Goal: Task Accomplishment & Management: Manage account settings

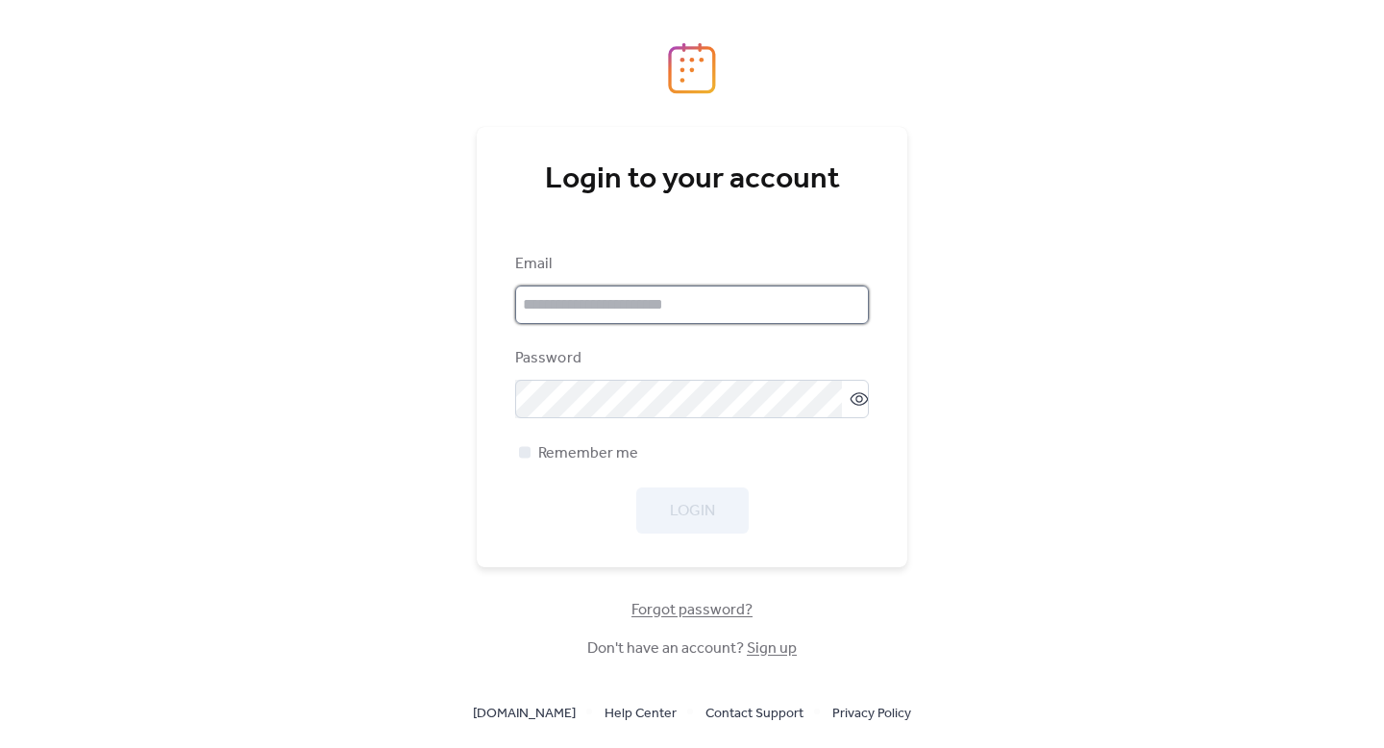
click at [582, 317] on input "email" at bounding box center [692, 304] width 354 height 38
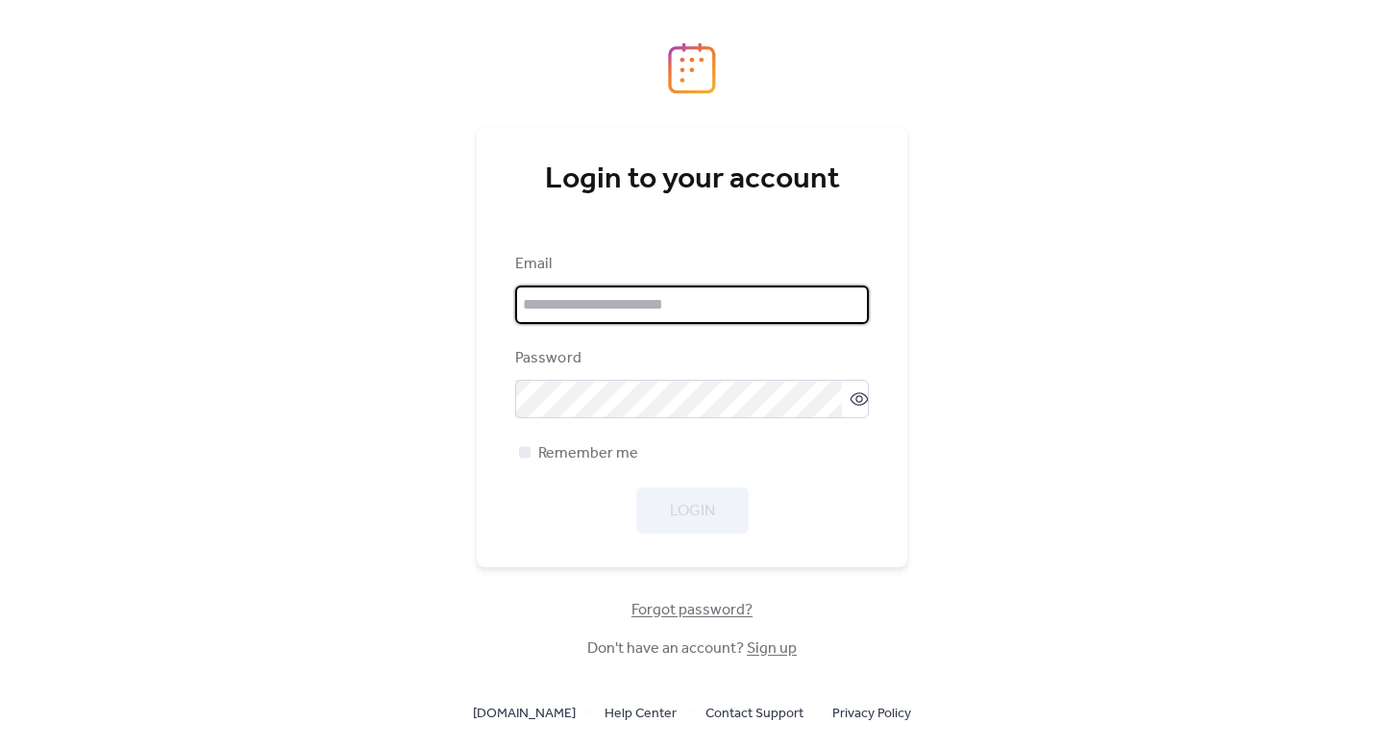
type input "**********"
click at [725, 520] on button "Login" at bounding box center [692, 510] width 112 height 46
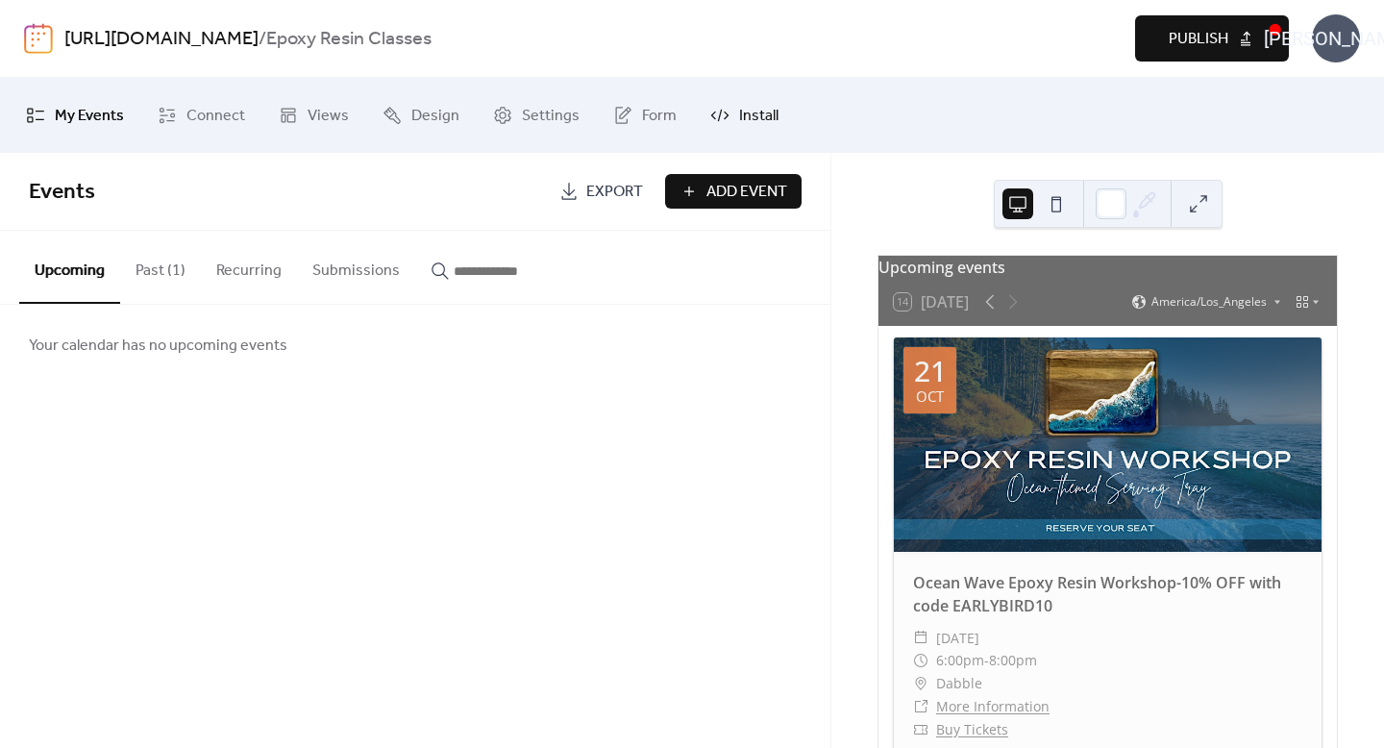
click at [744, 123] on span "Install" at bounding box center [758, 116] width 39 height 31
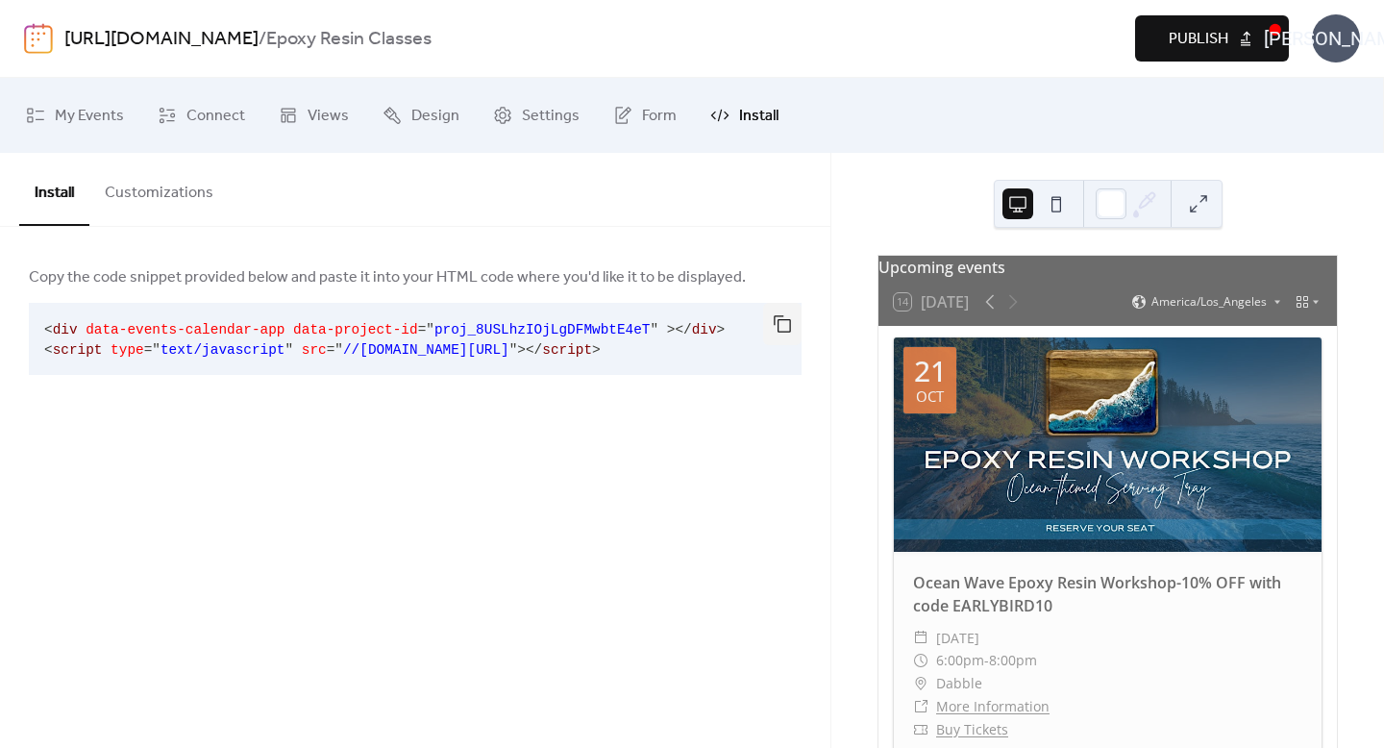
scroll to position [12, 0]
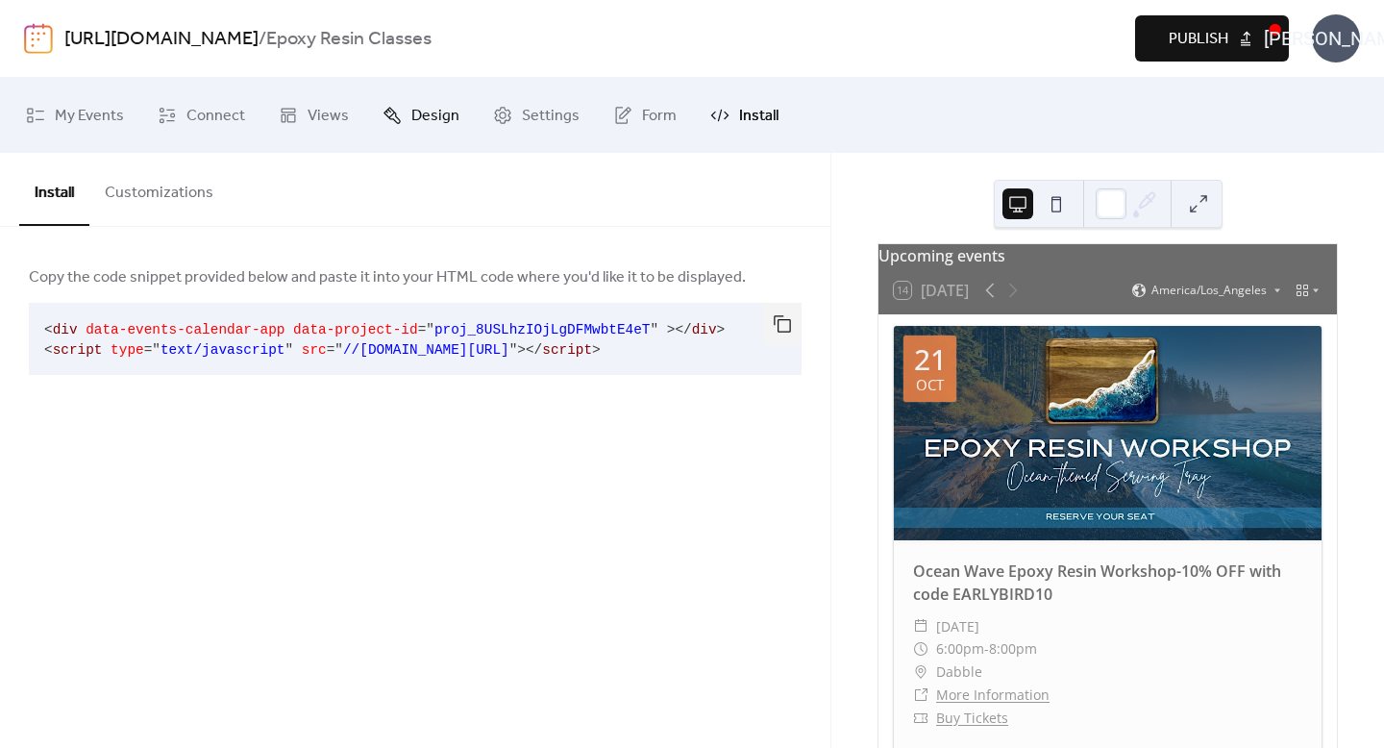
click at [415, 118] on span "Design" at bounding box center [435, 116] width 48 height 31
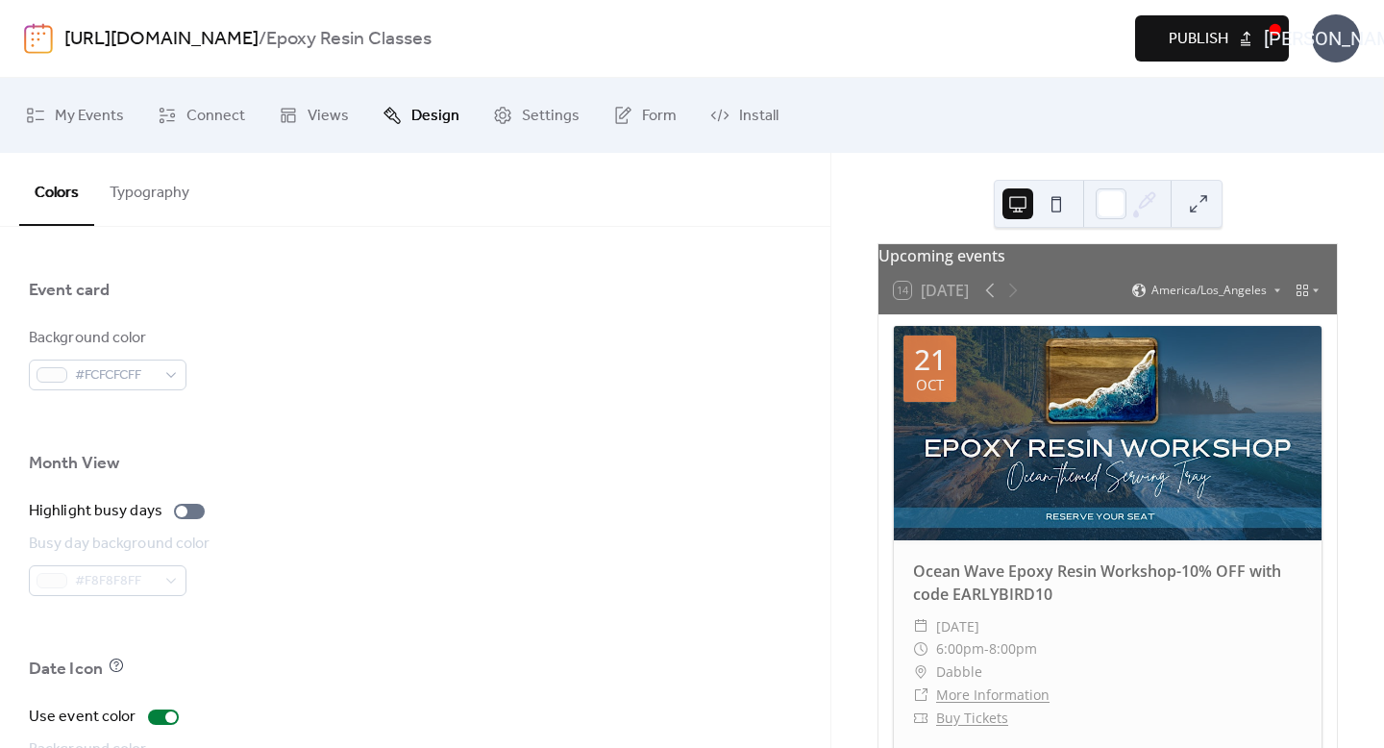
scroll to position [1342, 0]
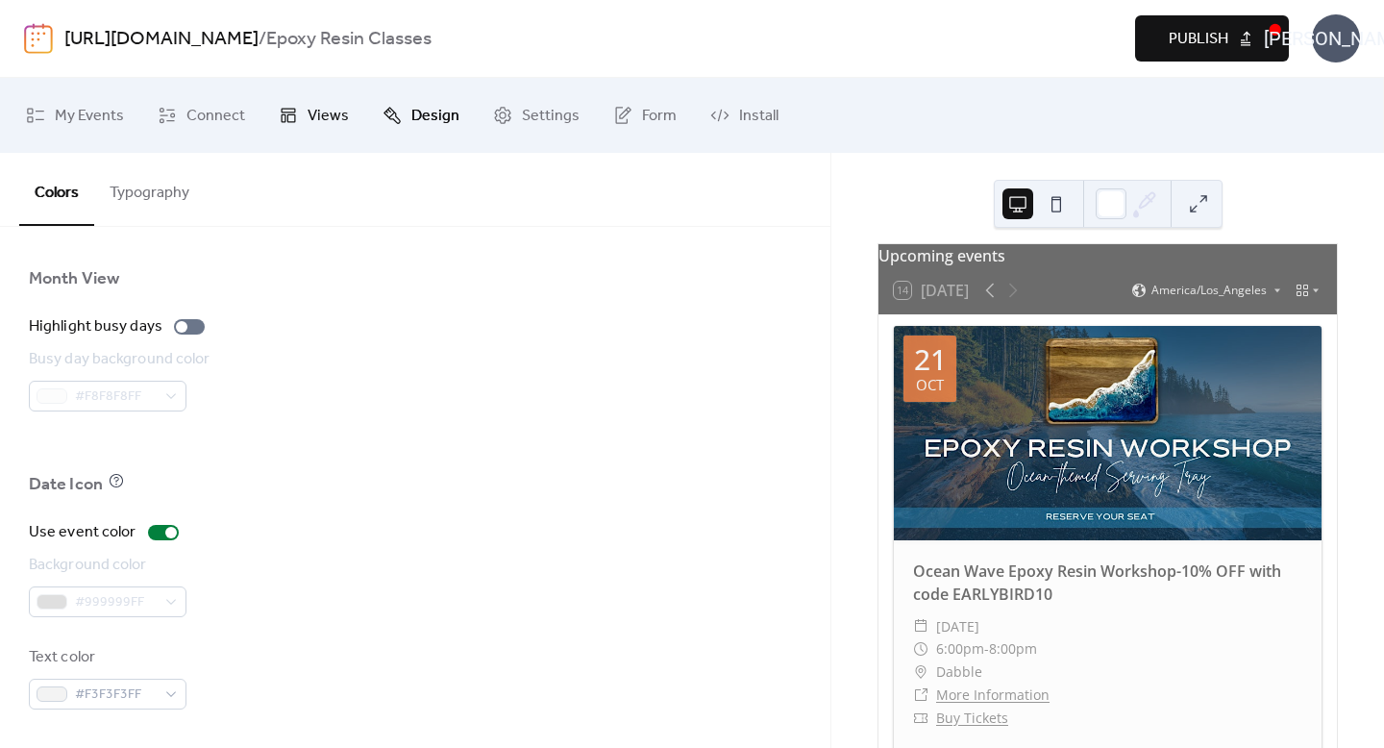
click at [330, 122] on span "Views" at bounding box center [328, 116] width 41 height 31
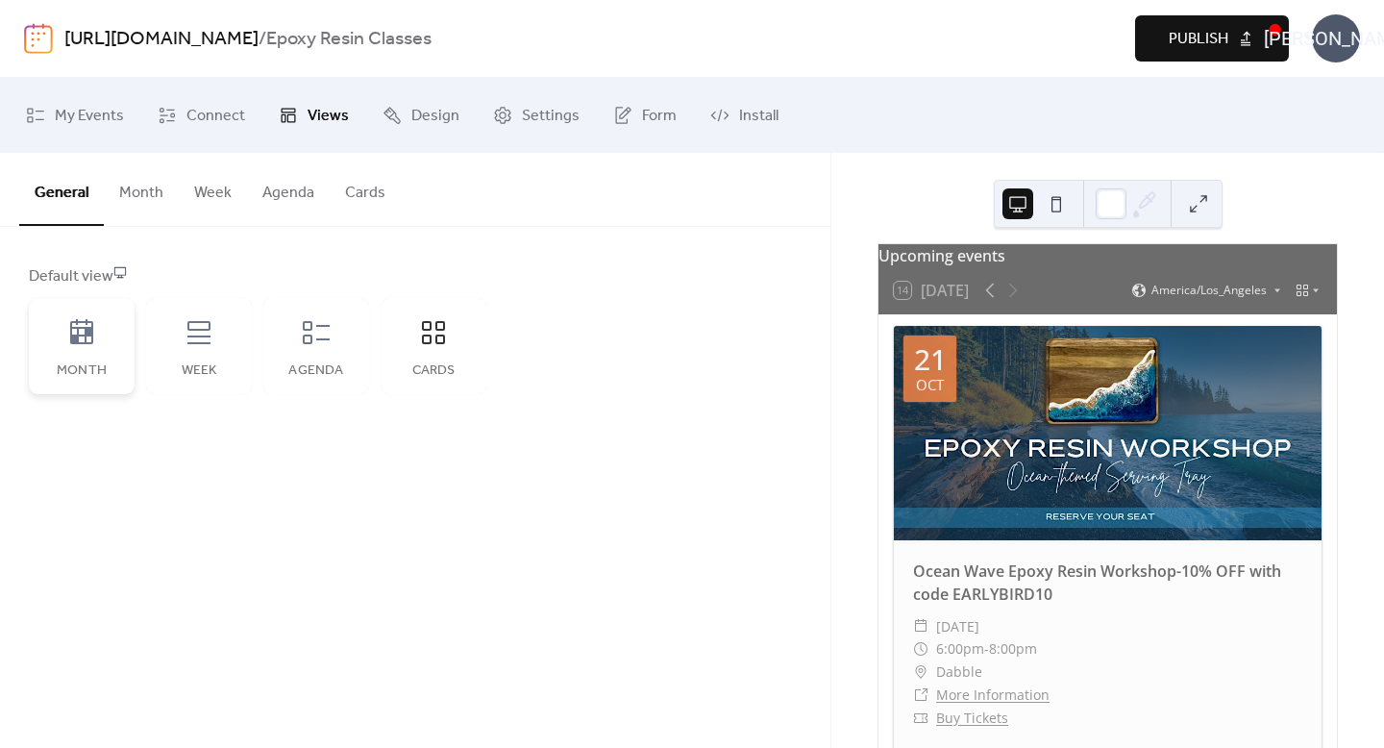
click at [73, 330] on icon at bounding box center [81, 332] width 31 height 31
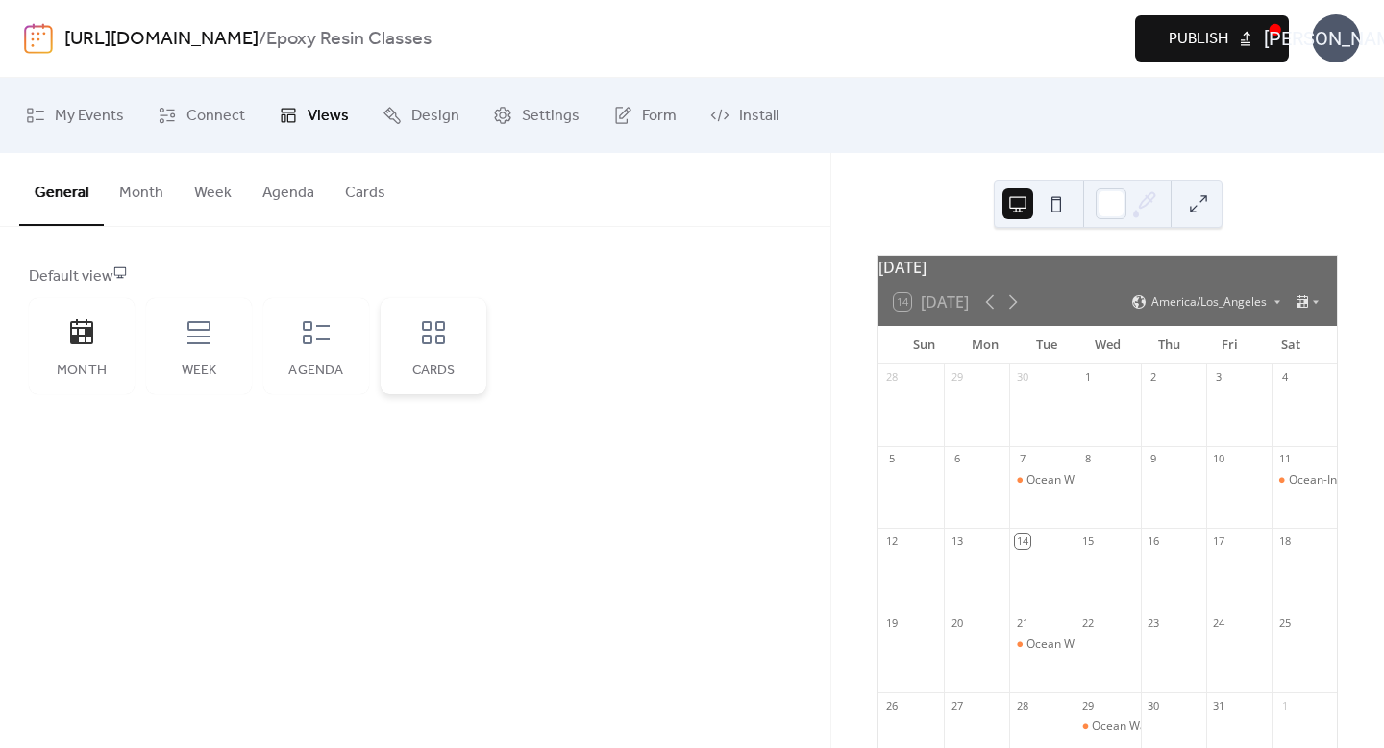
click at [437, 329] on icon at bounding box center [433, 332] width 23 height 23
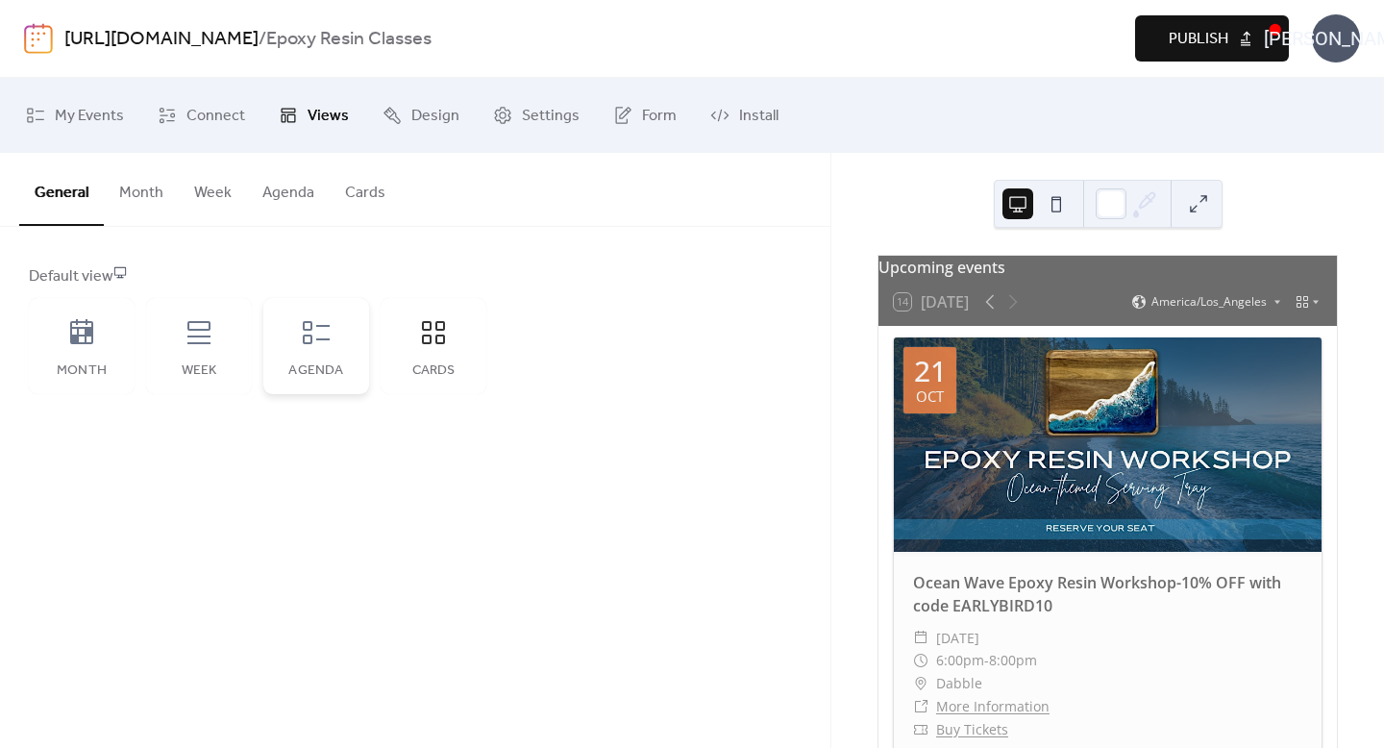
click at [295, 343] on div "Agenda" at bounding box center [316, 346] width 106 height 96
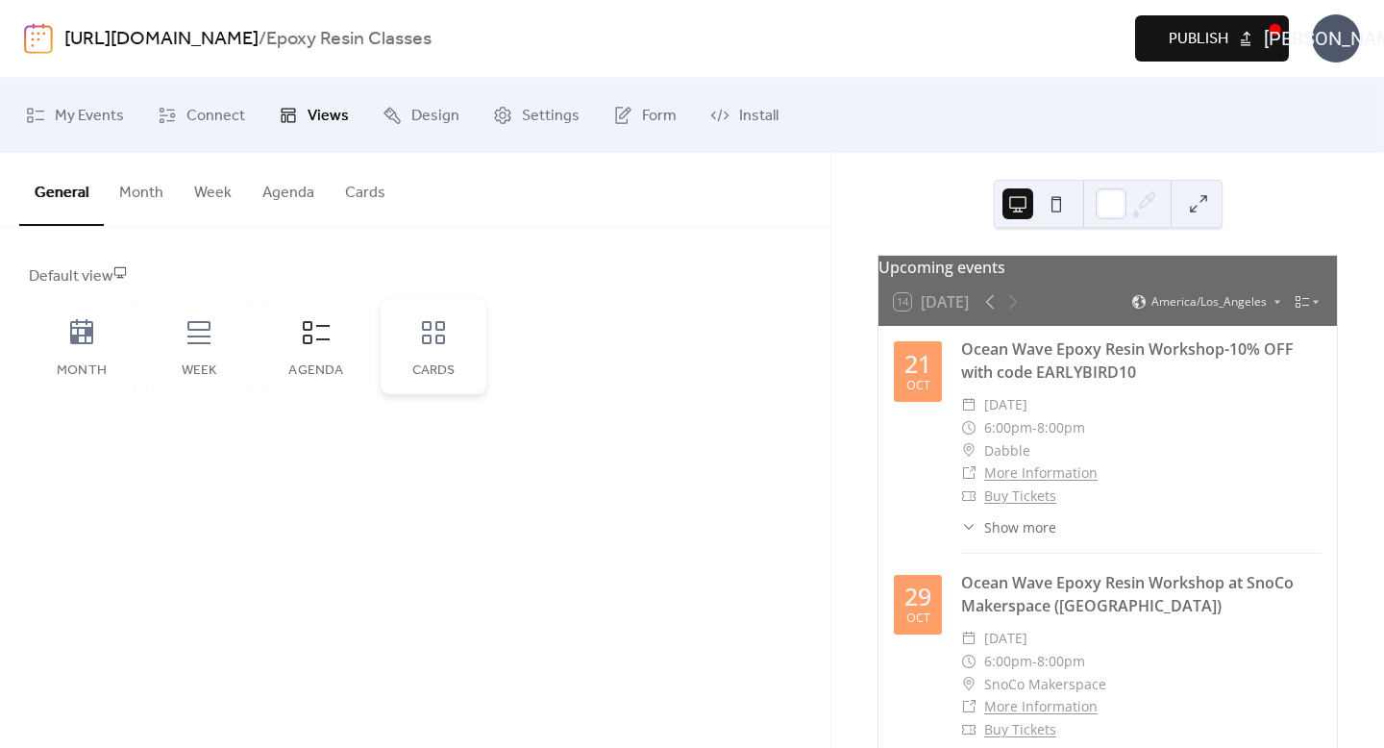
click at [441, 355] on div "Cards" at bounding box center [434, 346] width 106 height 96
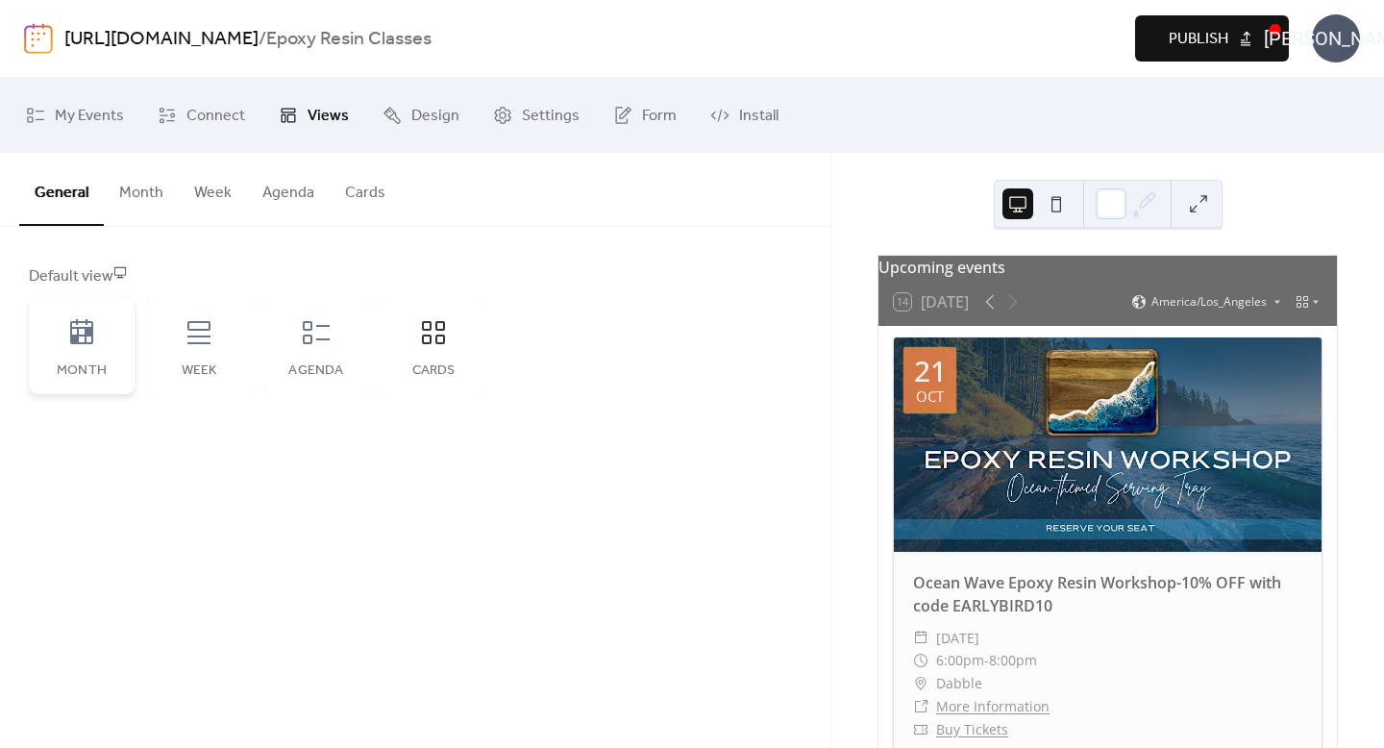
click at [98, 343] on div "Month" at bounding box center [82, 346] width 106 height 96
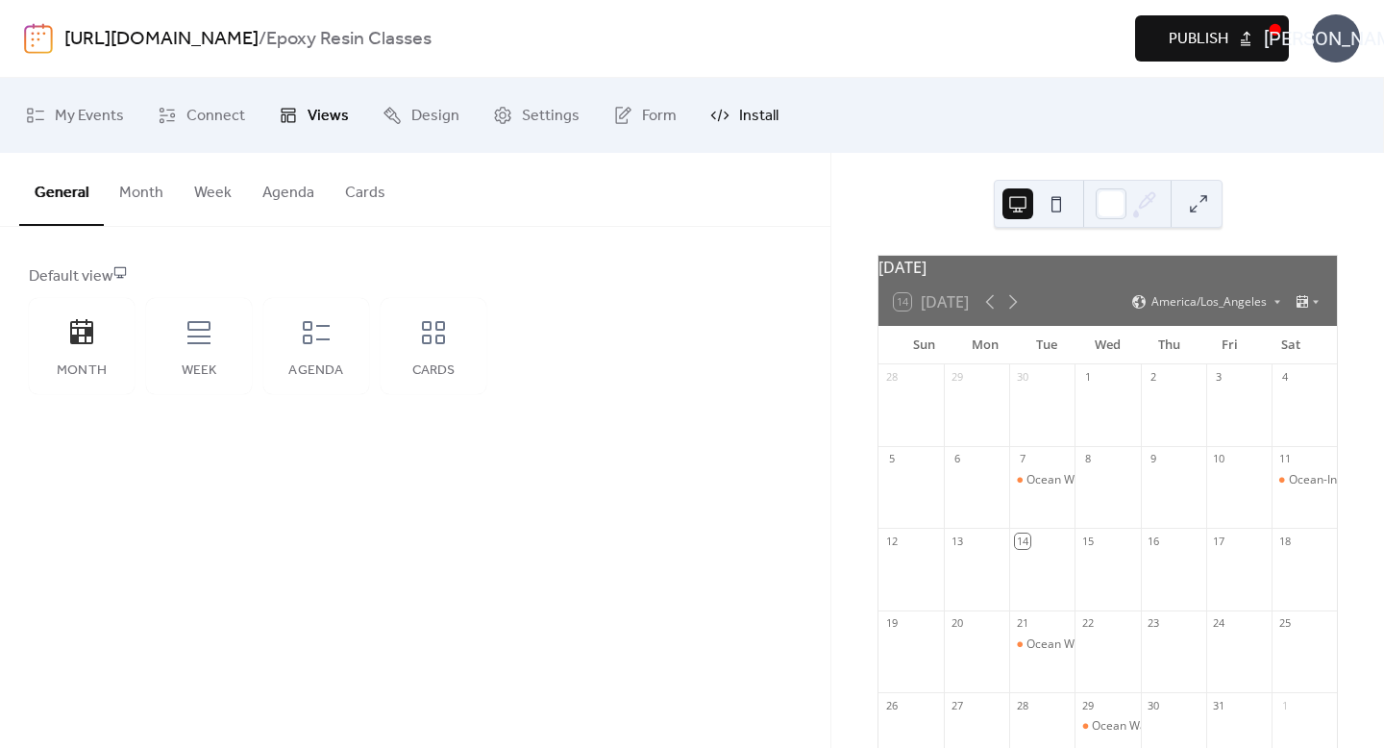
click at [752, 107] on span "Install" at bounding box center [758, 116] width 39 height 31
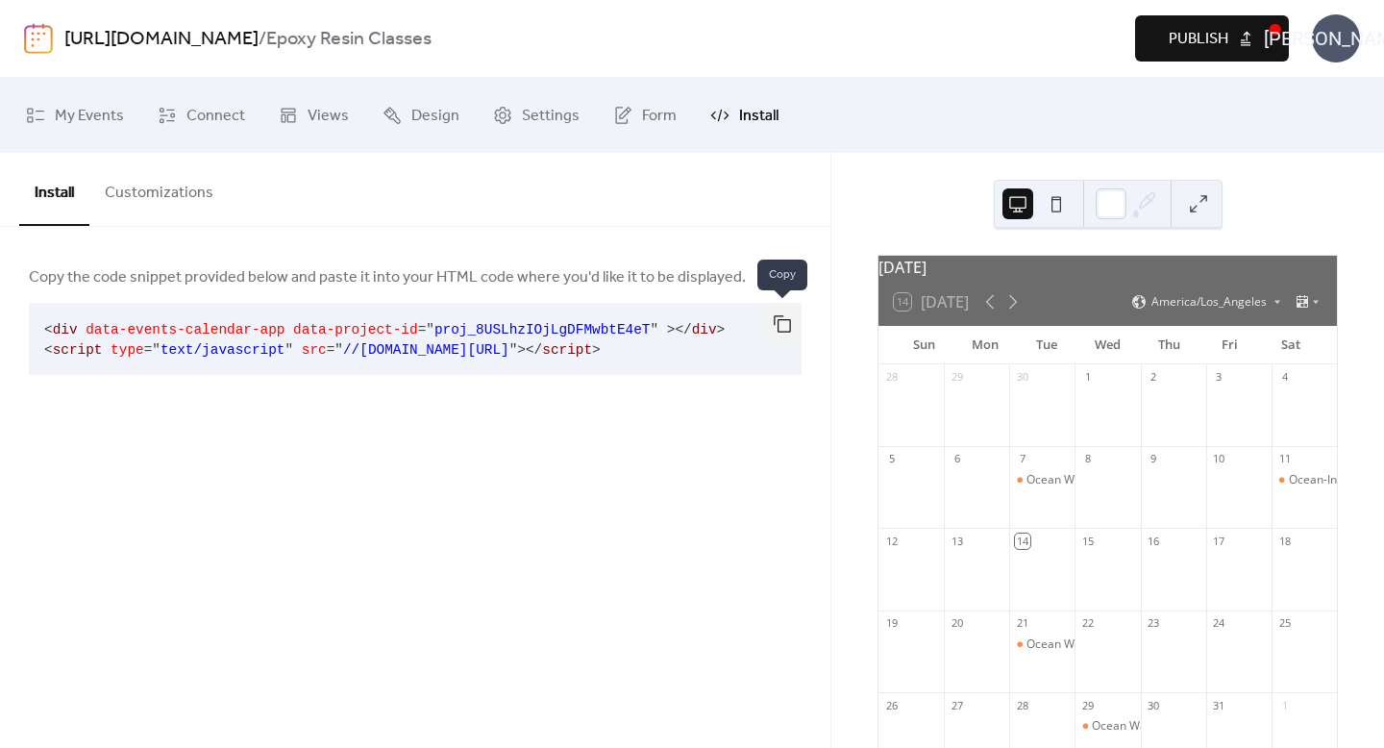
click at [786, 315] on button "button" at bounding box center [782, 324] width 38 height 42
